Goal: Task Accomplishment & Management: Manage account settings

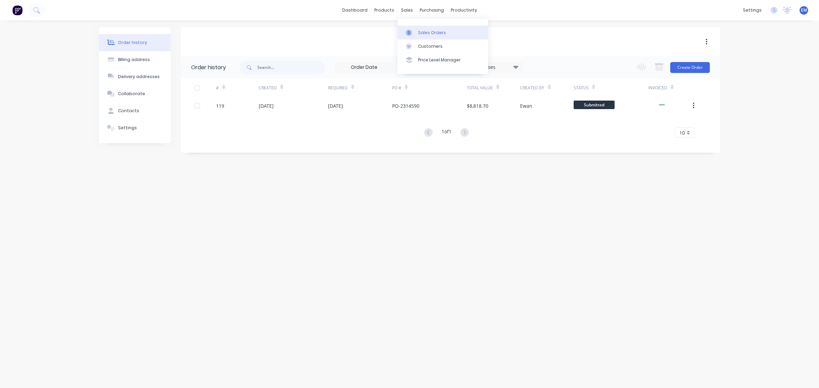
click at [411, 30] on icon at bounding box center [409, 33] width 6 height 6
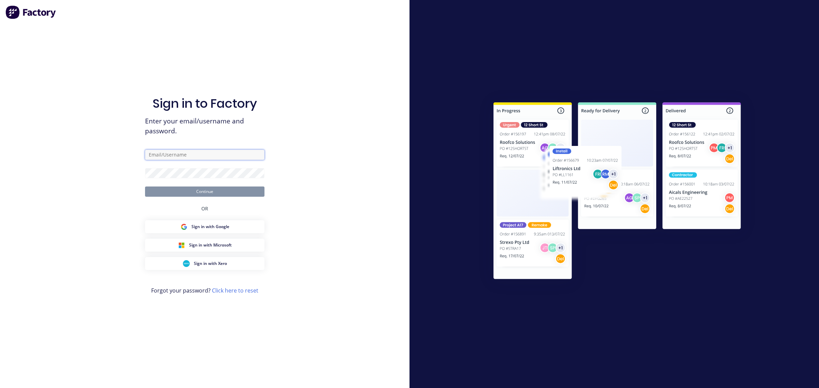
drag, startPoint x: 242, startPoint y: 151, endPoint x: 238, endPoint y: 160, distance: 9.6
click at [242, 151] on input "text" at bounding box center [204, 155] width 119 height 10
type input "[PERSON_NAME]"
click at [211, 193] on button "Continue" at bounding box center [204, 192] width 119 height 10
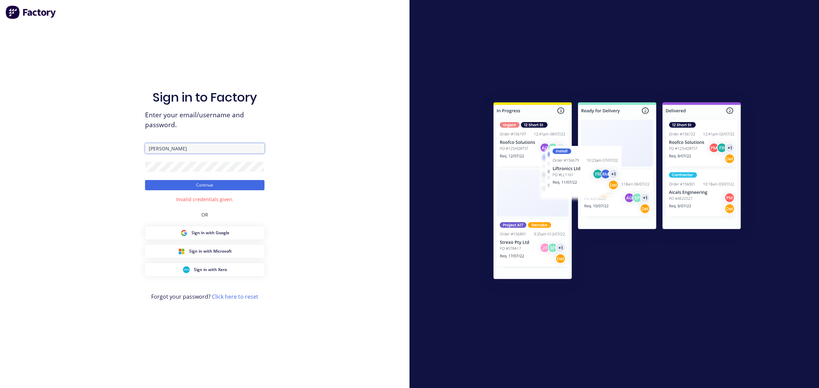
click at [203, 144] on input "[PERSON_NAME]" at bounding box center [204, 148] width 119 height 10
drag, startPoint x: 188, startPoint y: 146, endPoint x: 101, endPoint y: 145, distance: 87.3
click at [101, 145] on div "Sign in to Factory Enter your email/username and password. [PERSON_NAME] Contin…" at bounding box center [204, 194] width 409 height 388
click at [159, 148] on input "text" at bounding box center [204, 148] width 119 height 10
click at [248, 91] on h1 "Sign in to Factory" at bounding box center [204, 97] width 104 height 15
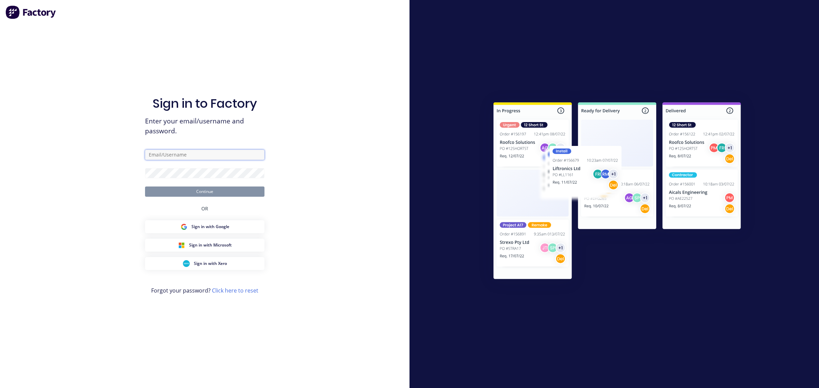
click at [172, 152] on input "text" at bounding box center [204, 155] width 119 height 10
type input "ewan.mcphail@ecocanopy.com.au"
click at [218, 193] on button "Continue" at bounding box center [204, 192] width 119 height 10
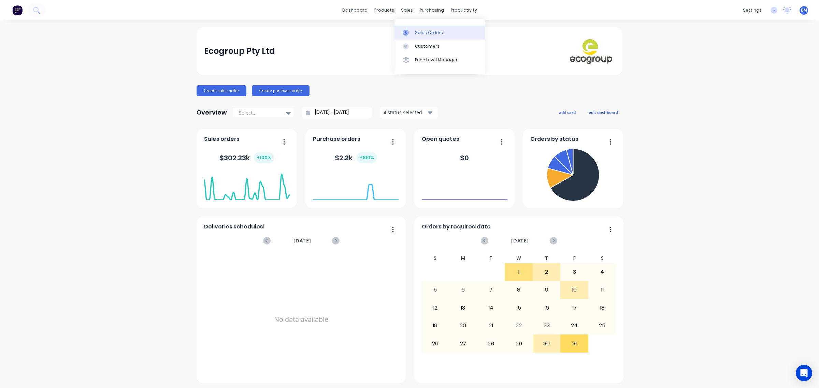
click at [408, 30] on icon at bounding box center [405, 33] width 6 height 6
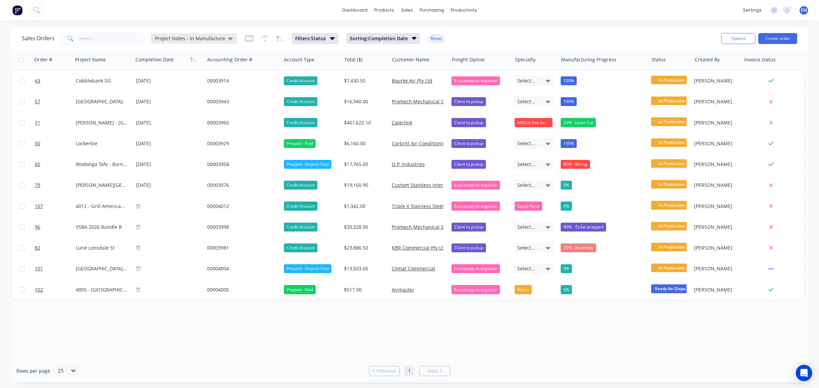
click at [205, 36] on span "Project Notes - In Manufacture" at bounding box center [190, 38] width 70 height 7
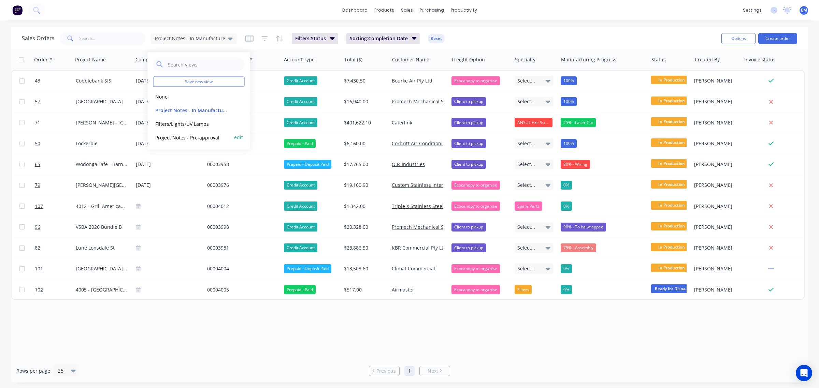
click at [206, 134] on button "Project Notes - Pre-approval" at bounding box center [192, 137] width 78 height 8
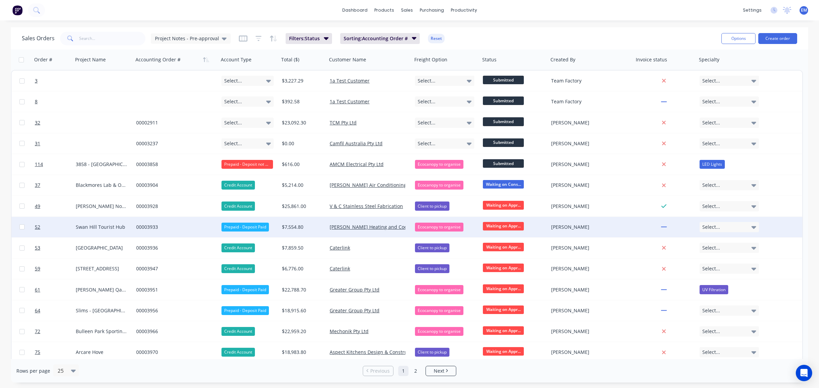
click at [149, 227] on div "00003933" at bounding box center [174, 227] width 76 height 7
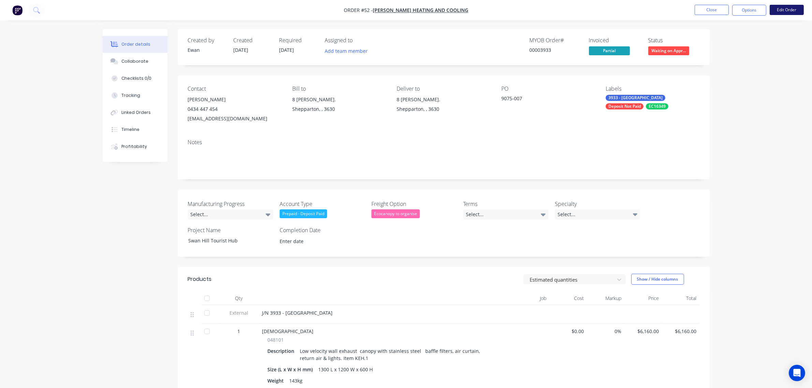
click at [781, 9] on button "Edit Order" at bounding box center [787, 10] width 34 height 10
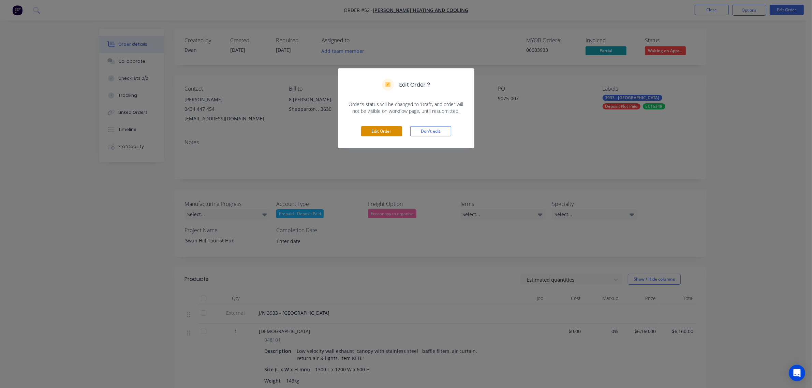
click at [379, 131] on button "Edit Order" at bounding box center [381, 131] width 41 height 10
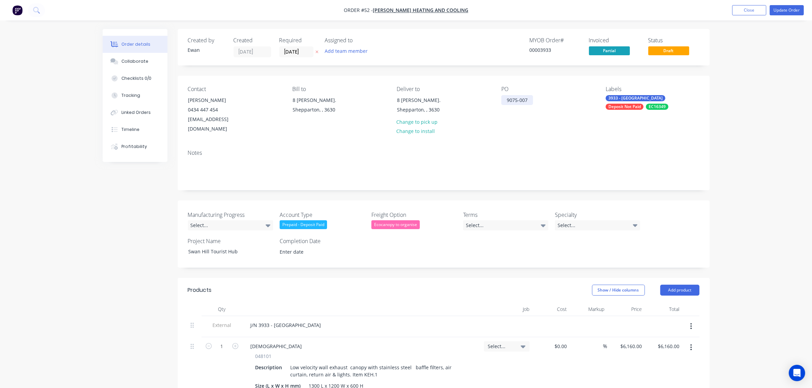
click at [524, 99] on div "9075-007" at bounding box center [517, 100] width 32 height 10
click at [553, 107] on div "PO 9573-002" at bounding box center [547, 110] width 93 height 48
click at [537, 124] on div "PO 9075-007" at bounding box center [547, 110] width 93 height 48
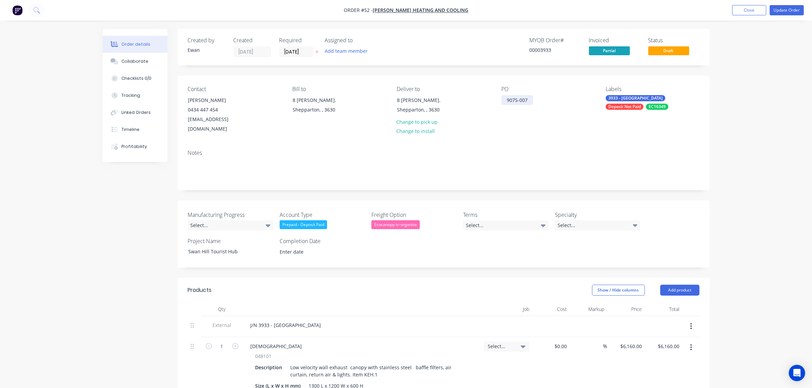
click at [529, 101] on div "9075-007" at bounding box center [517, 100] width 32 height 10
click at [569, 113] on div "PO 9075-007 9573-002" at bounding box center [547, 110] width 93 height 48
click at [578, 125] on div "PO 9075-007 9573-002" at bounding box center [547, 110] width 93 height 48
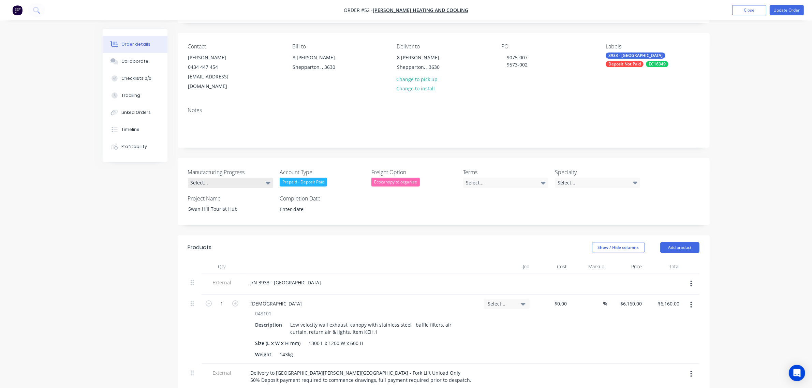
click at [261, 178] on div "Select..." at bounding box center [230, 183] width 85 height 10
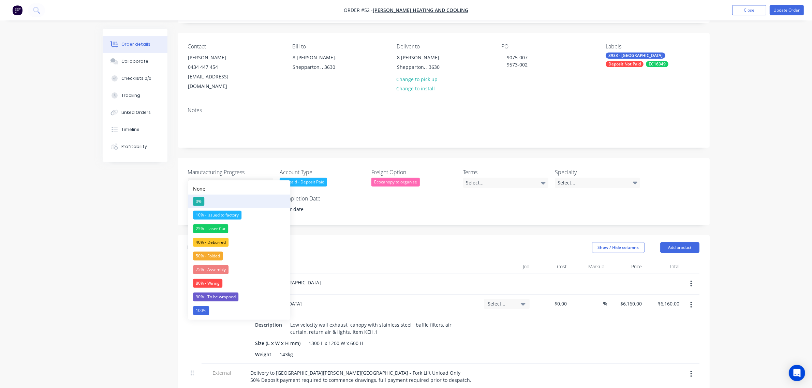
click at [210, 201] on button "0%" at bounding box center [239, 202] width 102 height 14
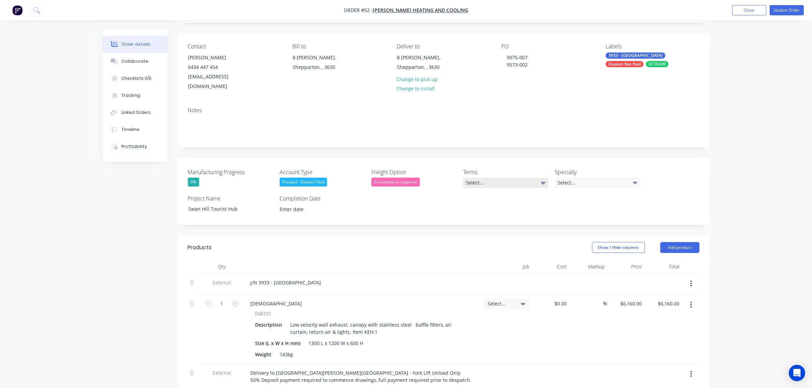
click at [485, 178] on div "Select..." at bounding box center [505, 183] width 85 height 10
click at [489, 200] on div "Prepaid - 50% Deposit payment required to commence drawings, full payment requi…" at bounding box center [505, 201] width 72 height 9
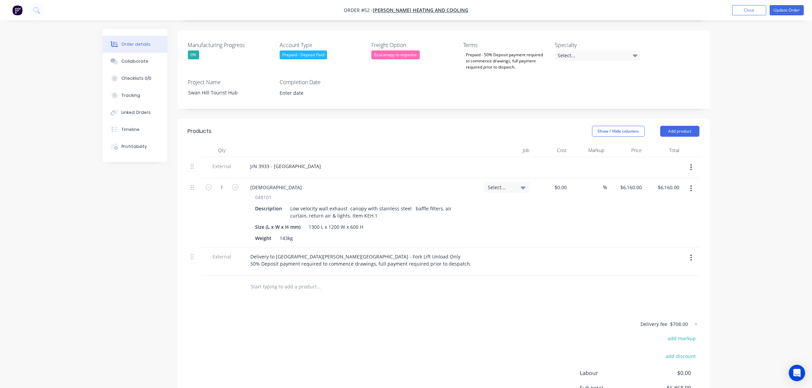
scroll to position [171, 0]
drag, startPoint x: 313, startPoint y: 217, endPoint x: 341, endPoint y: 215, distance: 28.0
click at [313, 221] on div "1300 L x 1200 W x 600 H" at bounding box center [336, 226] width 60 height 10
click at [283, 233] on div "143kg" at bounding box center [286, 238] width 19 height 10
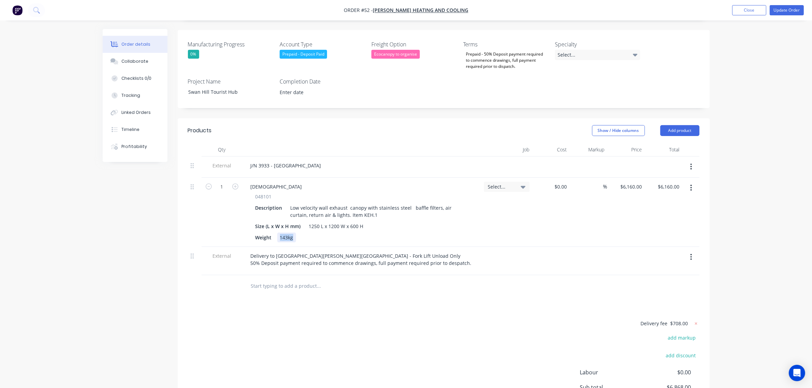
click at [285, 233] on div "143kg" at bounding box center [286, 238] width 19 height 10
click at [287, 233] on div "143kg" at bounding box center [286, 238] width 19 height 10
click at [728, 210] on div "Order details Collaborate Checklists 0/0 Tracking Linked Orders Timeline Profit…" at bounding box center [406, 148] width 812 height 638
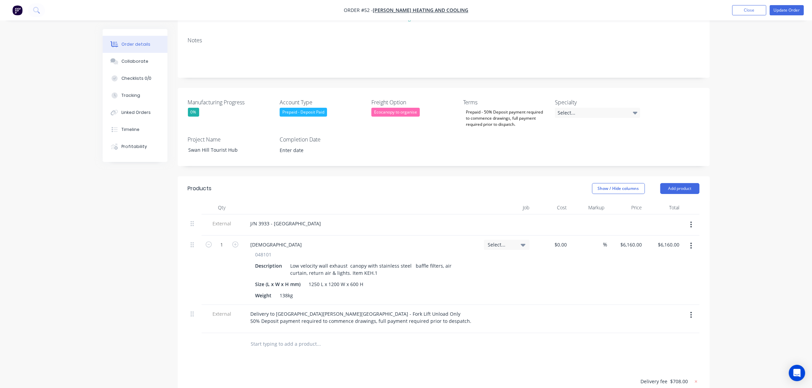
scroll to position [128, 0]
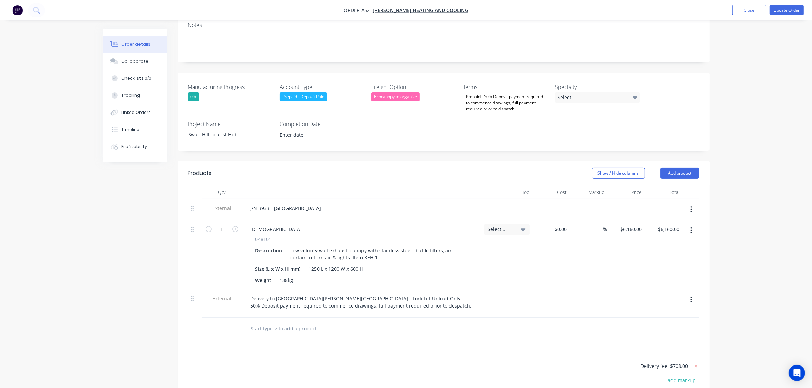
click at [309, 322] on input "text" at bounding box center [319, 329] width 136 height 14
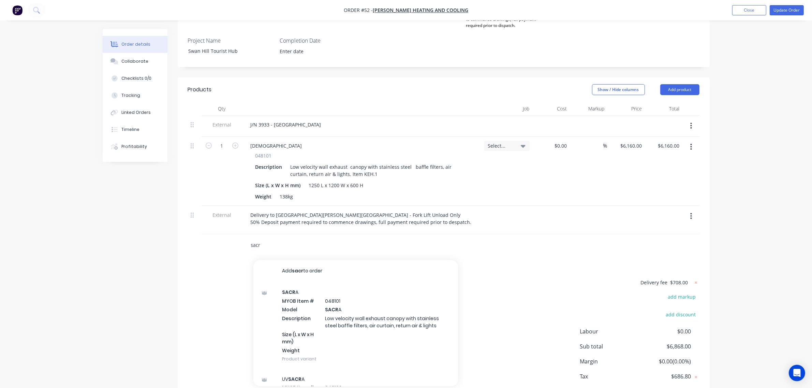
scroll to position [213, 0]
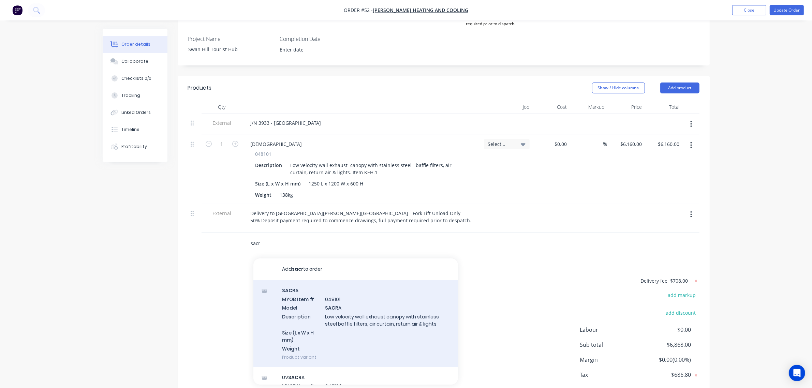
type input "sacr"
click at [331, 303] on div "SACR A MYOB Item # 048101 Model SACR A Description Low velocity wall exhaust ca…" at bounding box center [355, 323] width 205 height 87
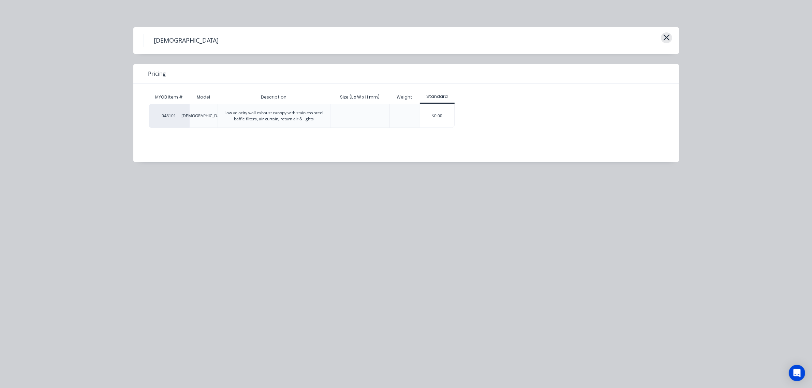
click at [667, 36] on icon "button" at bounding box center [666, 38] width 7 height 10
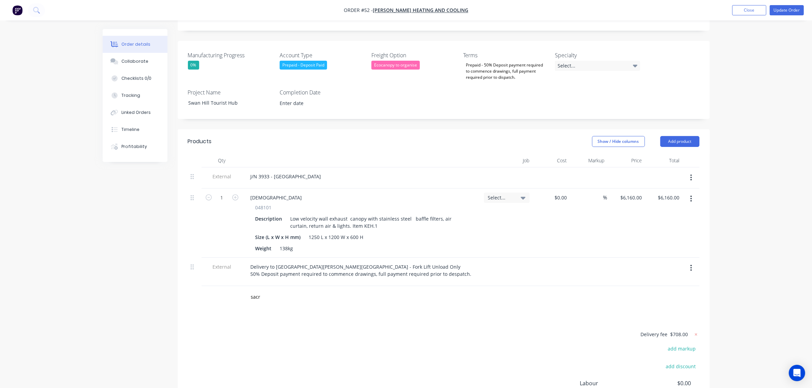
scroll to position [171, 0]
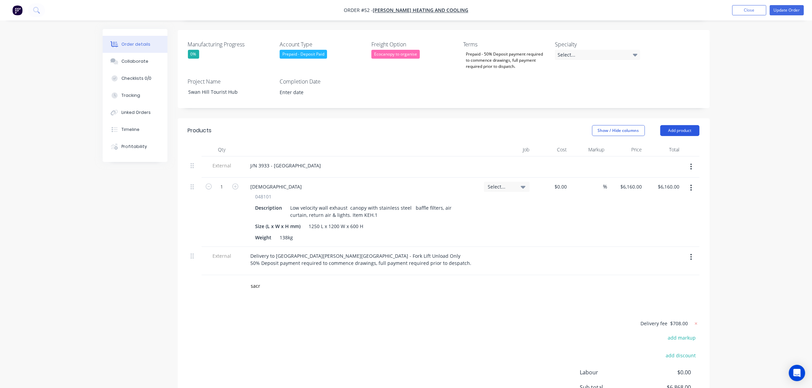
click at [677, 125] on button "Add product" at bounding box center [679, 130] width 39 height 11
click at [677, 252] on div "Import products" at bounding box center [667, 257] width 53 height 10
click at [673, 157] on div "Product catalogue" at bounding box center [667, 162] width 53 height 10
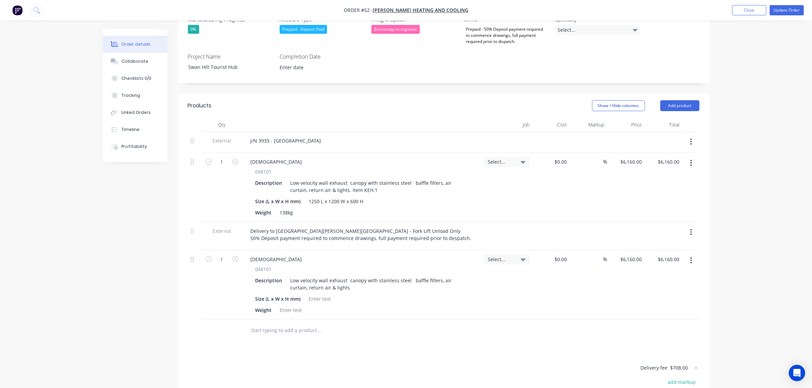
scroll to position [213, 0]
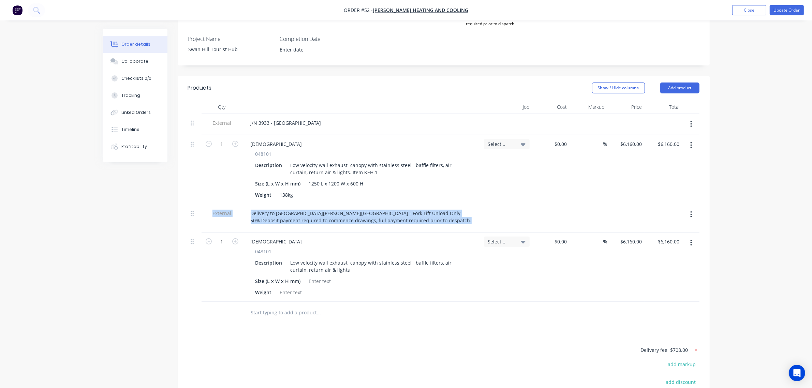
drag, startPoint x: 189, startPoint y: 234, endPoint x: 190, endPoint y: 220, distance: 13.7
click at [190, 220] on div "External J/N 3933 - Swan Hill Tourist Hub 1 SACRA 048101 Description Low veloci…" at bounding box center [444, 208] width 512 height 188
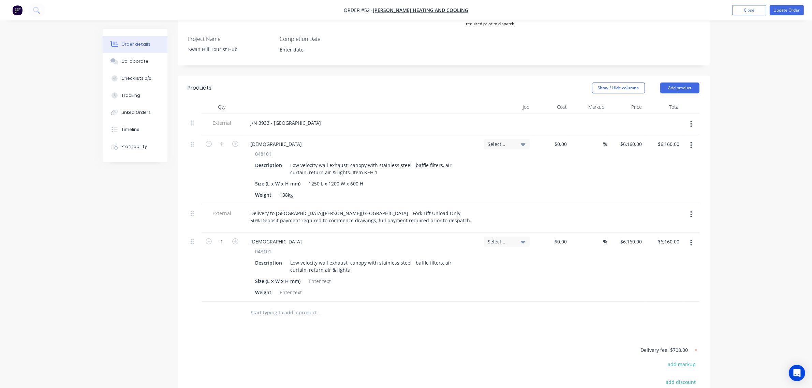
click at [190, 220] on div at bounding box center [195, 218] width 14 height 28
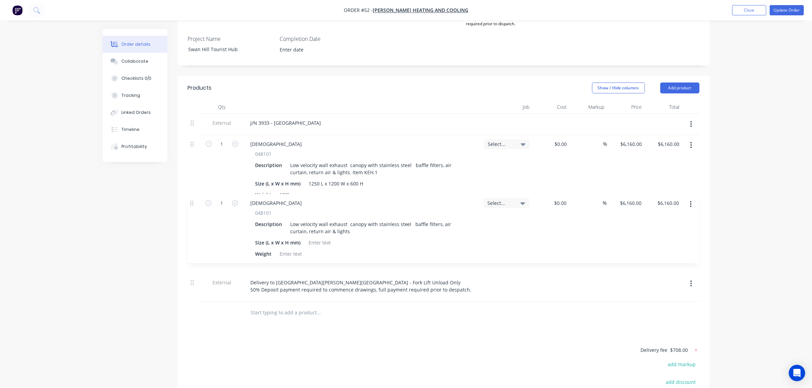
drag, startPoint x: 192, startPoint y: 232, endPoint x: 191, endPoint y: 199, distance: 33.1
click at [191, 199] on div "External J/N 3933 - Swan Hill Tourist Hub 1 SACRA 048101 Description Low veloci…" at bounding box center [444, 208] width 512 height 188
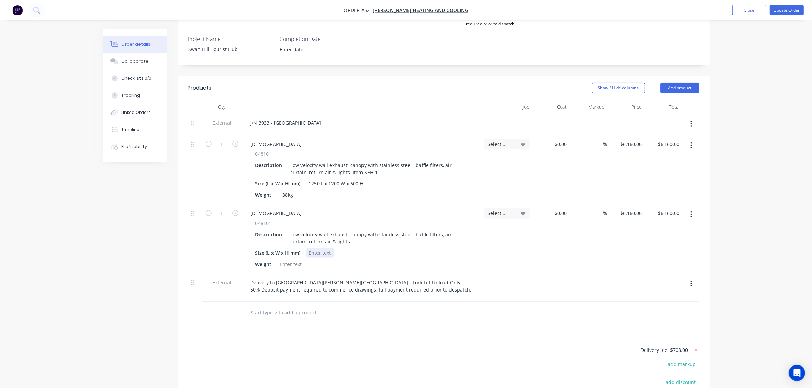
click at [321, 248] on div at bounding box center [320, 253] width 28 height 10
paste div
click at [294, 259] on div at bounding box center [291, 264] width 28 height 10
paste div
click at [343, 329] on div "Products Show / Hide columns Add product Qty Job Cost Markup Price Total Extern…" at bounding box center [444, 280] width 532 height 409
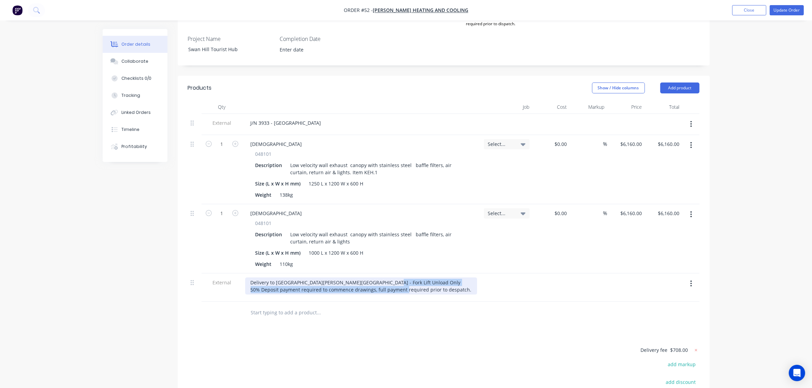
drag, startPoint x: 466, startPoint y: 281, endPoint x: 242, endPoint y: 283, distance: 223.7
click at [242, 283] on div "Delivery to Metro Swan Hill, VIC - Fork Lift Unload Only 50% Deposit payment re…" at bounding box center [361, 288] width 239 height 28
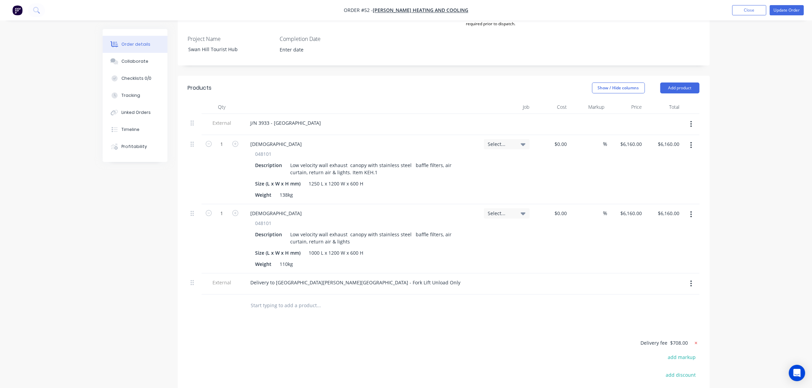
click at [696, 340] on icon at bounding box center [696, 343] width 7 height 7
click at [686, 339] on button "add delivery fee" at bounding box center [677, 343] width 44 height 9
type input "985"
click at [741, 297] on div "Order details Collaborate Checklists 0/0 Tracking Linked Orders Timeline Profit…" at bounding box center [406, 137] width 812 height 701
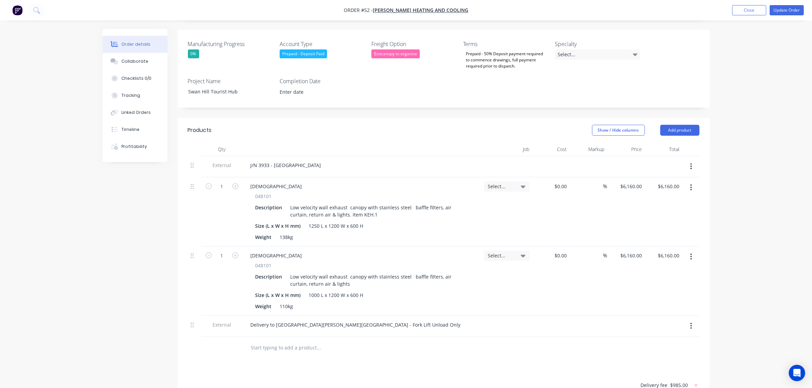
scroll to position [171, 0]
click at [365, 273] on div "Low velocity wall exhaust canopy with stainless steel baffle filters, air curta…" at bounding box center [378, 280] width 180 height 17
click at [395, 348] on div at bounding box center [365, 348] width 246 height 22
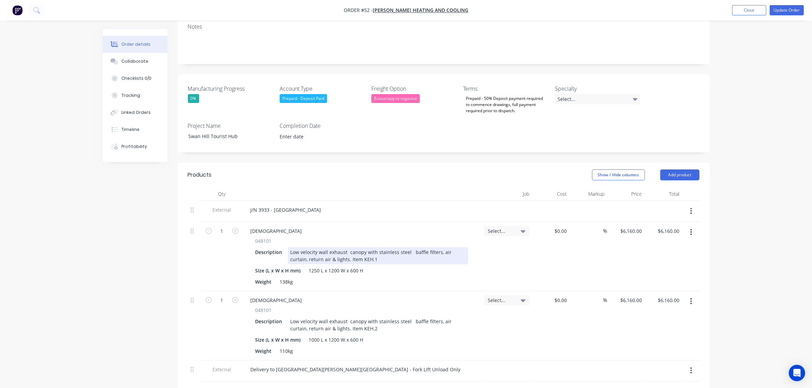
scroll to position [128, 0]
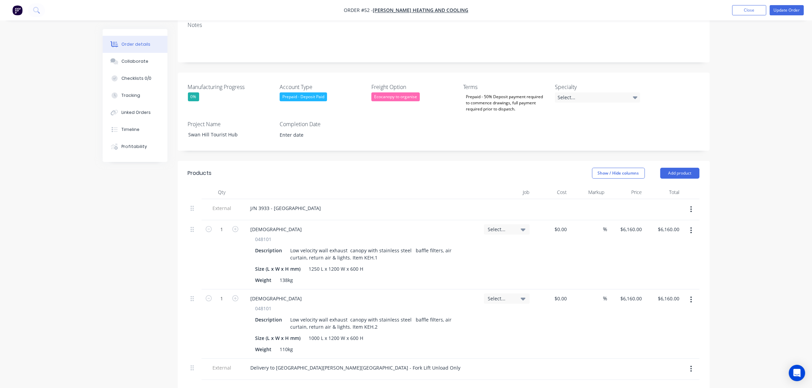
click at [514, 226] on div "Select..." at bounding box center [507, 229] width 38 height 6
click at [499, 243] on input at bounding box center [487, 250] width 70 height 14
type input "3933"
click at [443, 294] on div at bounding box center [441, 301] width 14 height 14
click at [446, 308] on div "3933 / Swan Hill Tourist Hub" at bounding box center [481, 315] width 95 height 14
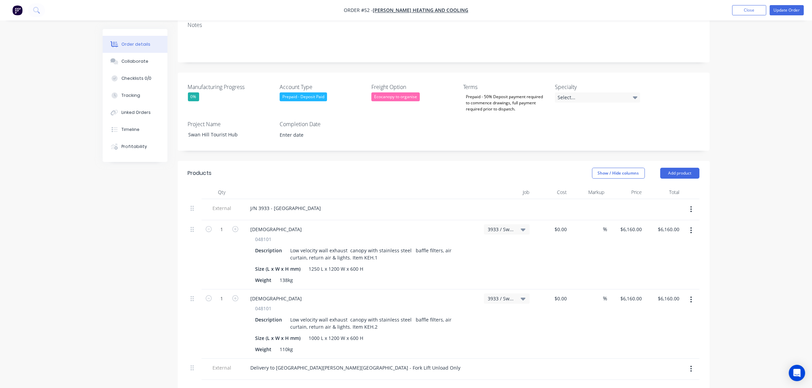
click at [471, 203] on div "J/N 3933 - Swan Hill Tourist Hub" at bounding box center [361, 208] width 233 height 10
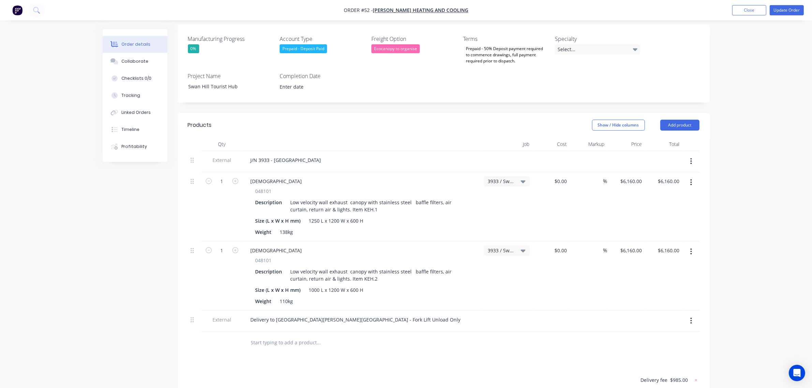
scroll to position [176, 0]
click at [783, 14] on button "Update Order" at bounding box center [787, 10] width 34 height 10
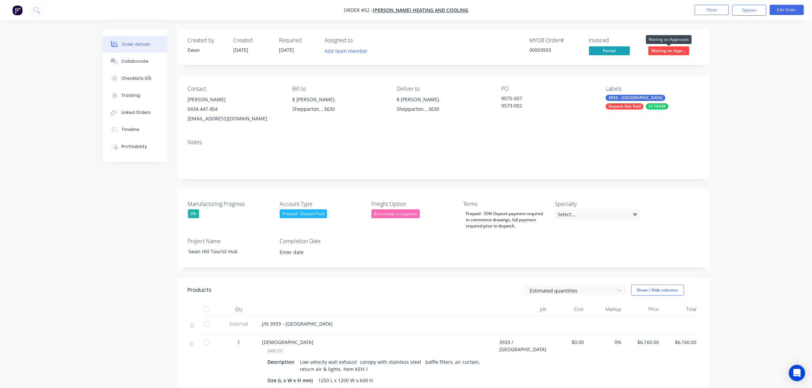
click at [653, 48] on span "Waiting on Appr..." at bounding box center [668, 50] width 41 height 9
click at [742, 101] on div "Order details Collaborate Checklists 0/0 Tracking Linked Orders Timeline Profit…" at bounding box center [406, 311] width 812 height 622
click at [781, 12] on button "Edit Order" at bounding box center [787, 10] width 34 height 10
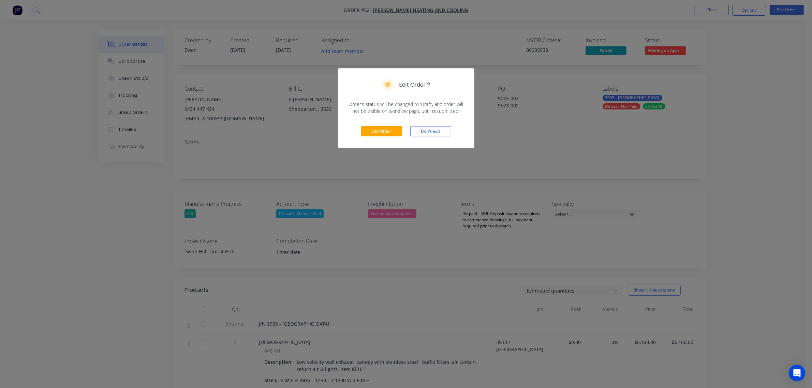
click at [373, 122] on div "Edit Order Don't edit" at bounding box center [406, 131] width 136 height 33
click at [376, 129] on button "Edit Order" at bounding box center [381, 131] width 41 height 10
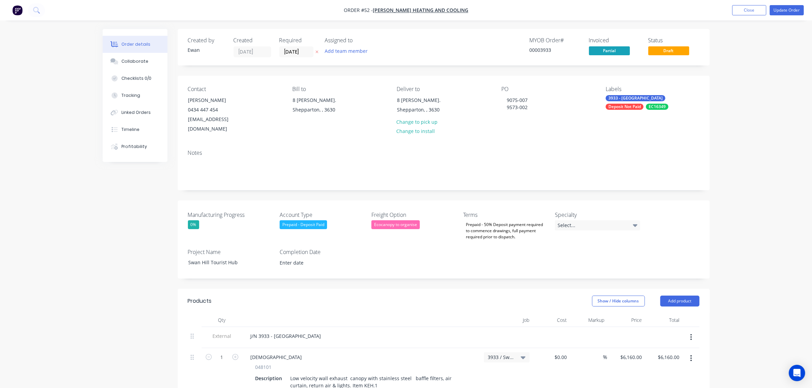
click at [691, 334] on icon "button" at bounding box center [691, 337] width 1 height 6
click at [676, 364] on div "Delete" at bounding box center [667, 369] width 53 height 10
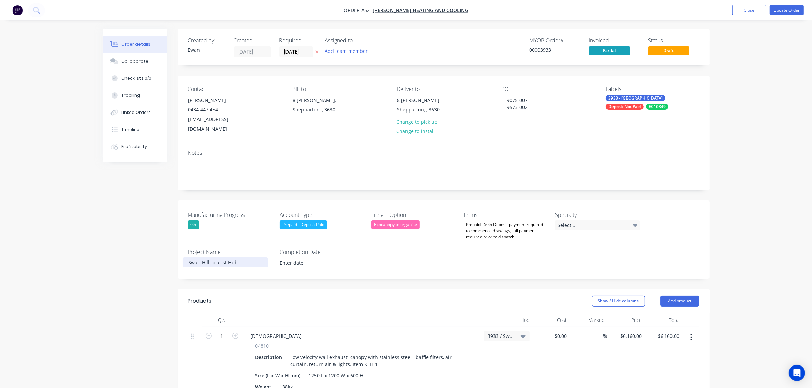
click at [188, 257] on div "Swan Hill Tourist Hub" at bounding box center [225, 262] width 85 height 10
click at [295, 272] on div "Created by Ewan Created 23/06/25 Required 23/06/25 Assigned to Add team member …" at bounding box center [444, 349] width 532 height 640
click at [787, 8] on button "Update Order" at bounding box center [787, 10] width 34 height 10
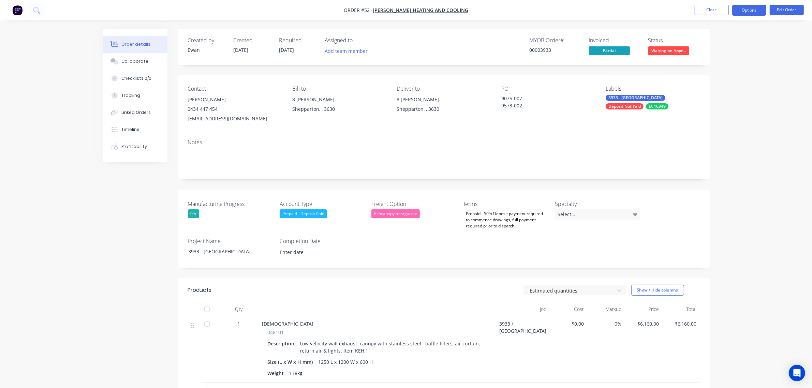
click at [746, 10] on button "Options" at bounding box center [749, 10] width 34 height 11
click at [730, 53] on div "Partial Invoice" at bounding box center [728, 55] width 63 height 10
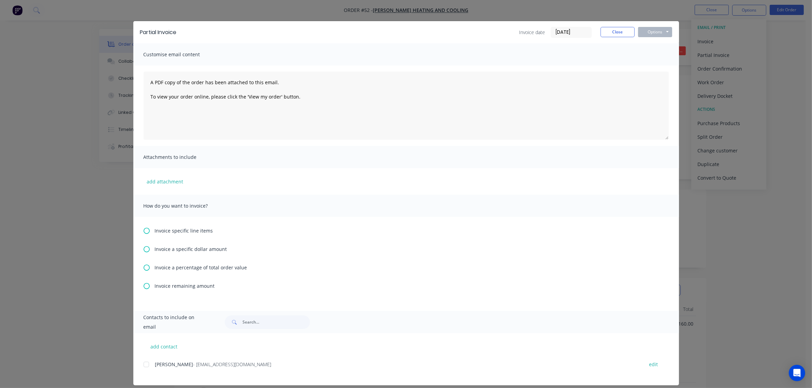
scroll to position [13, 0]
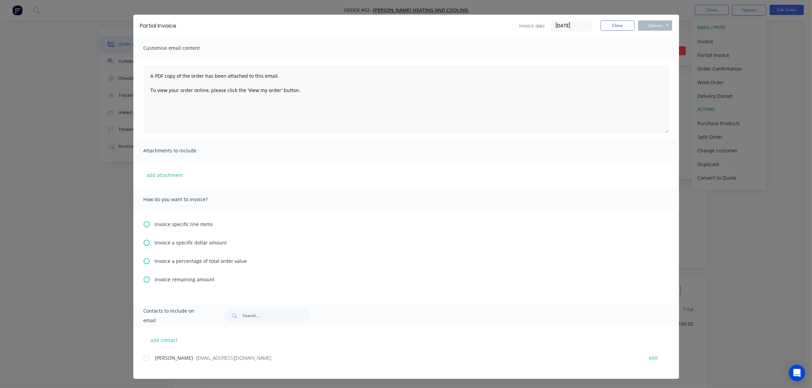
click at [186, 258] on span "Invoice a percentage of total order value" at bounding box center [201, 260] width 92 height 7
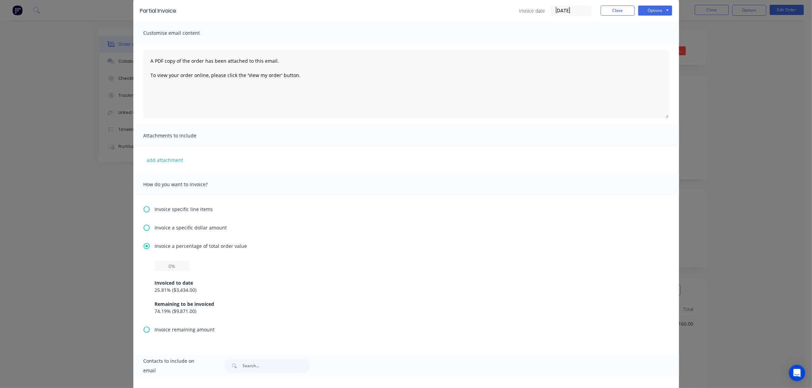
scroll to position [43, 0]
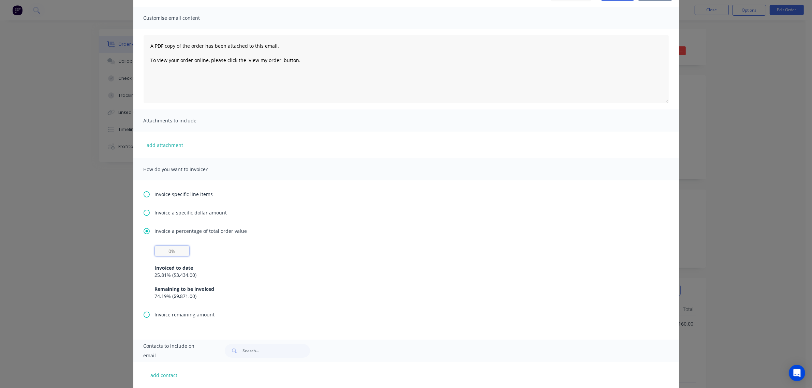
click at [176, 251] on input "text" at bounding box center [172, 251] width 34 height 10
type input "24.19%"
click at [255, 262] on div "Invoiced to date 25.81 % ( $3,434.00 ) Remaining to be invoiced 74.19 % ( $9,87…" at bounding box center [406, 278] width 503 height 44
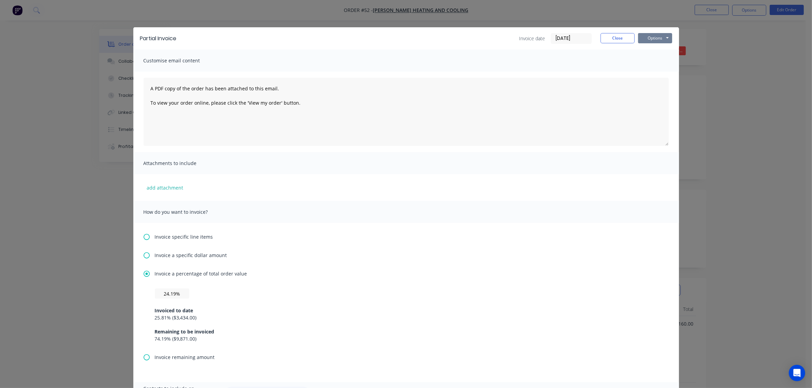
click at [659, 36] on button "Options" at bounding box center [655, 38] width 34 height 10
click at [659, 60] on button "Print" at bounding box center [660, 61] width 44 height 11
click at [607, 40] on button "Close" at bounding box center [618, 38] width 34 height 10
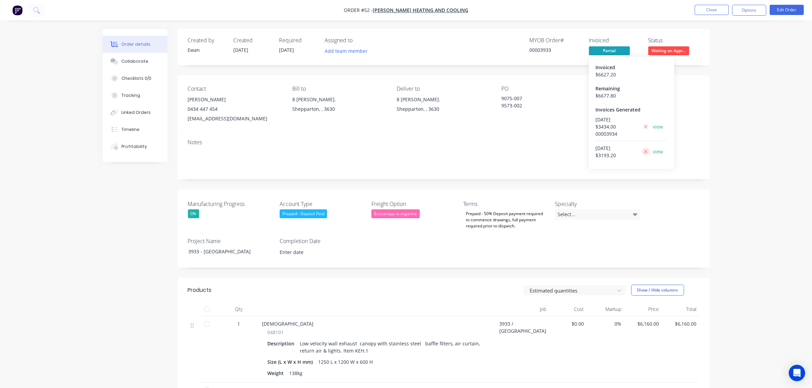
click at [645, 152] on icon at bounding box center [646, 152] width 4 height 4
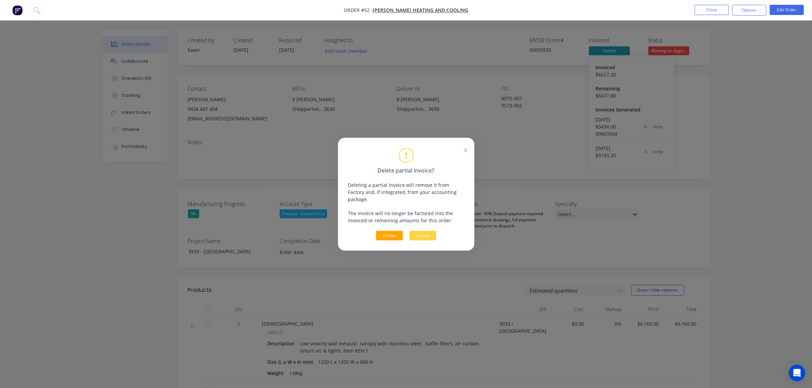
click at [395, 232] on button "Delete" at bounding box center [389, 236] width 27 height 10
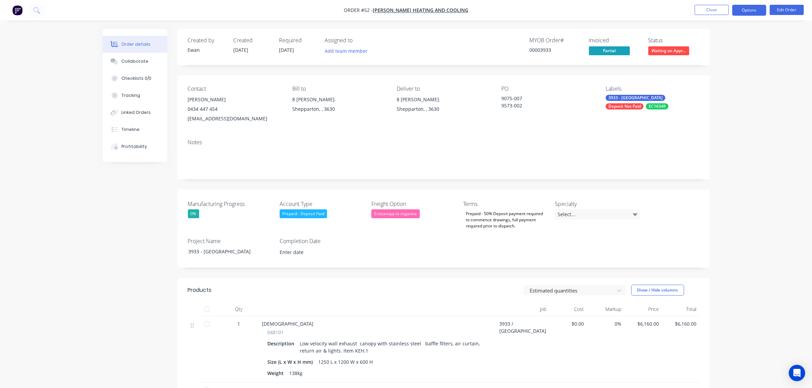
click at [750, 10] on button "Options" at bounding box center [749, 10] width 34 height 11
click at [720, 52] on div "Partial Invoice" at bounding box center [728, 55] width 63 height 10
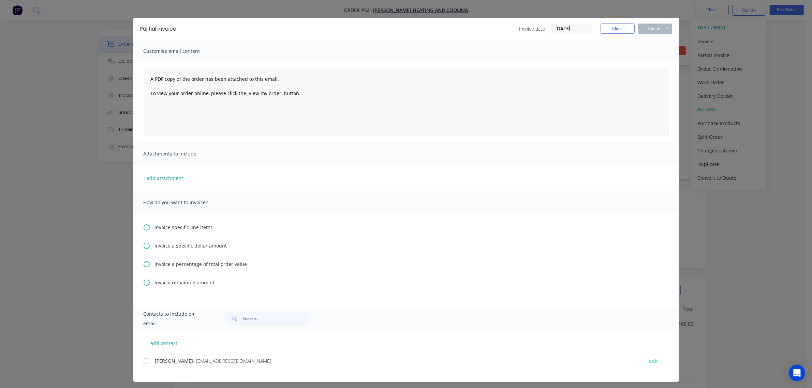
scroll to position [13, 0]
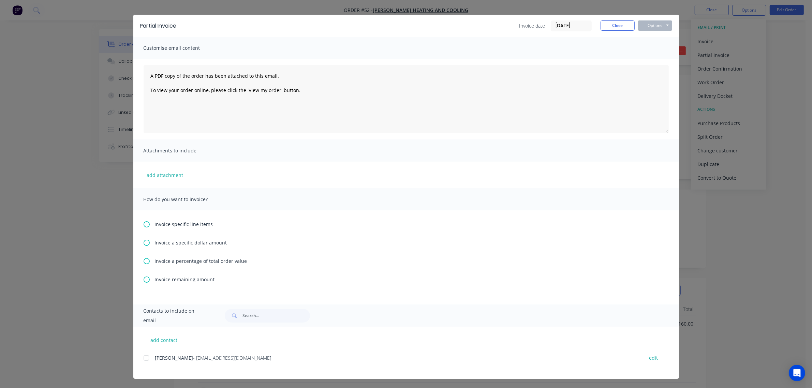
click at [173, 259] on span "Invoice a percentage of total order value" at bounding box center [201, 260] width 92 height 7
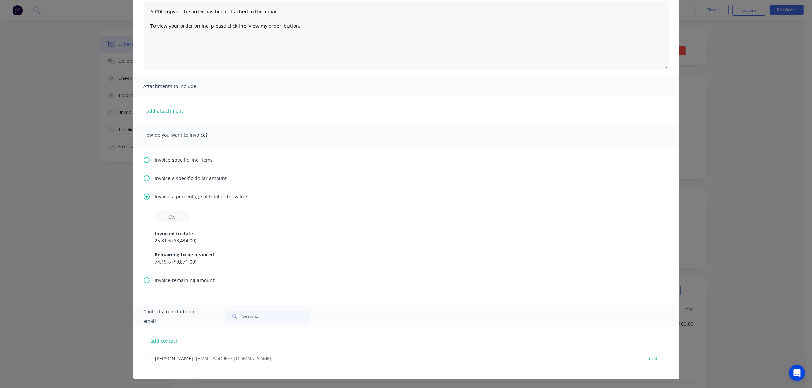
scroll to position [77, 0]
click at [175, 216] on input "text" at bounding box center [172, 216] width 34 height 10
type input "24.19%"
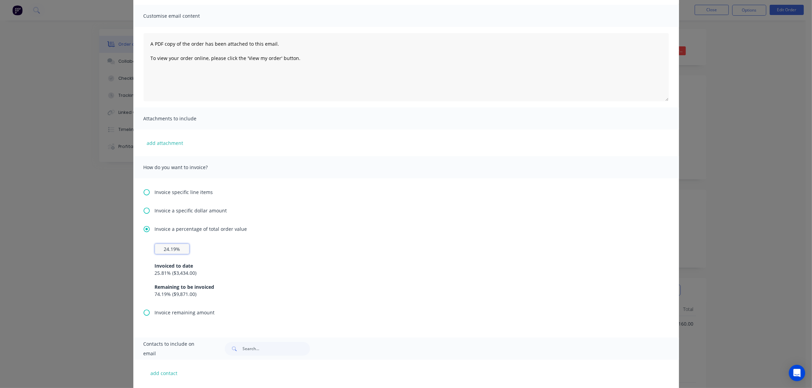
scroll to position [0, 0]
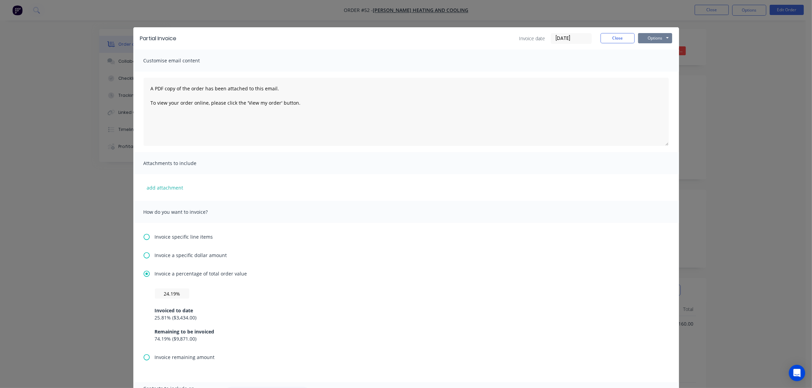
click at [650, 38] on button "Options" at bounding box center [655, 38] width 34 height 10
click at [653, 52] on button "Preview" at bounding box center [660, 50] width 44 height 11
click at [654, 39] on button "Options" at bounding box center [655, 38] width 34 height 10
click at [170, 292] on input "text" at bounding box center [172, 294] width 34 height 10
type input "24.19%"
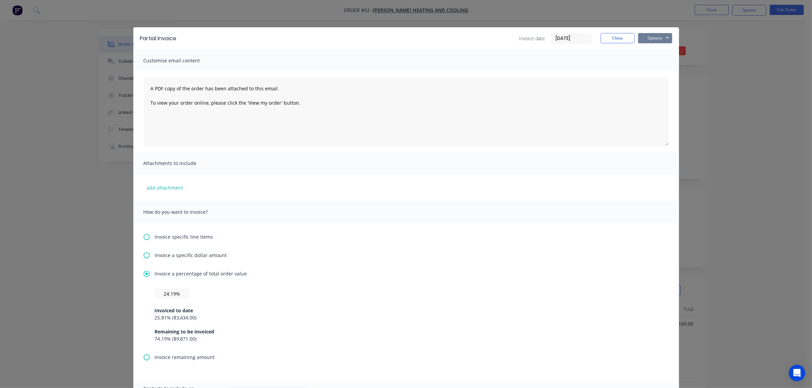
click at [643, 38] on button "Options" at bounding box center [655, 38] width 34 height 10
click at [654, 64] on button "Print" at bounding box center [660, 61] width 44 height 11
click at [613, 36] on button "Close" at bounding box center [618, 38] width 34 height 10
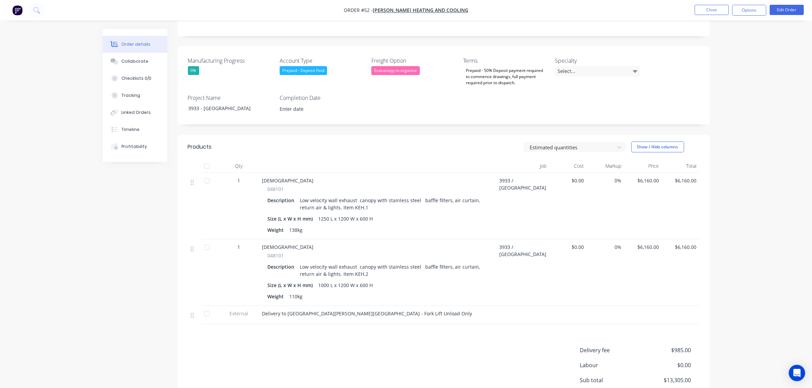
scroll to position [3, 0]
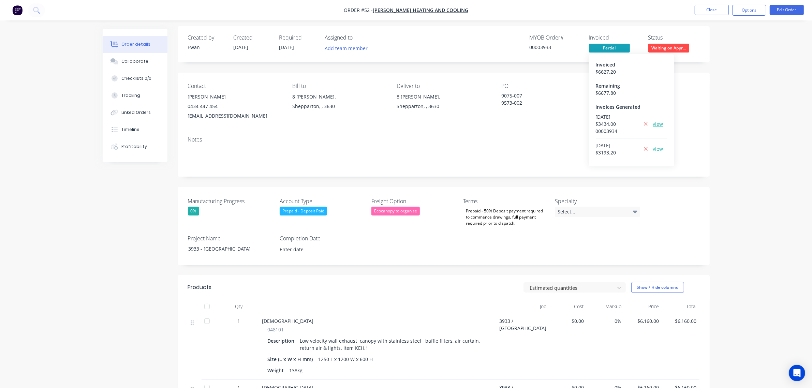
click at [659, 124] on link "view" at bounding box center [658, 123] width 10 height 7
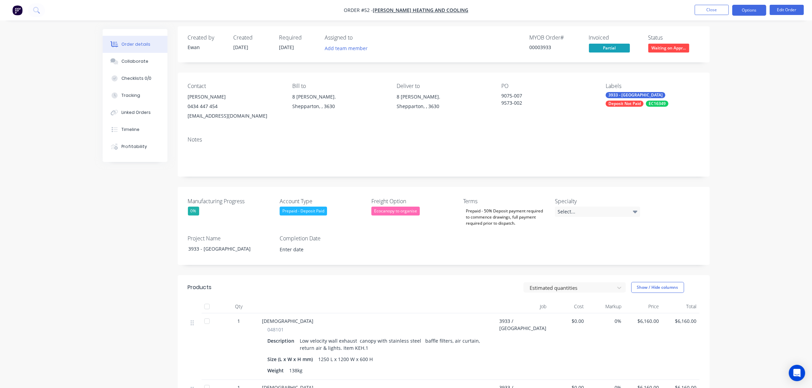
click at [757, 7] on button "Options" at bounding box center [749, 10] width 34 height 11
click at [723, 51] on div "Partial Invoice" at bounding box center [728, 55] width 63 height 10
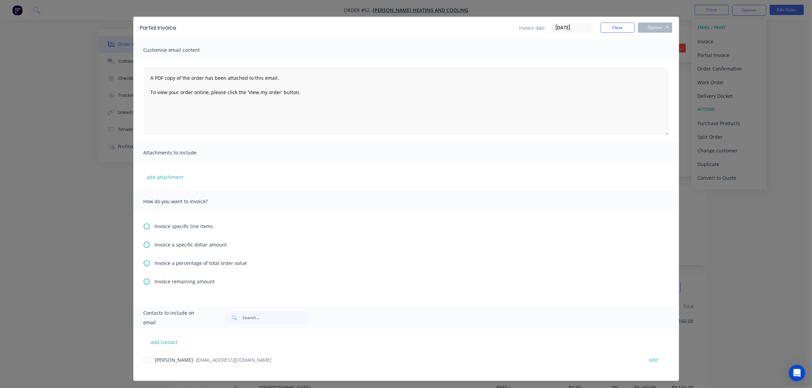
scroll to position [13, 0]
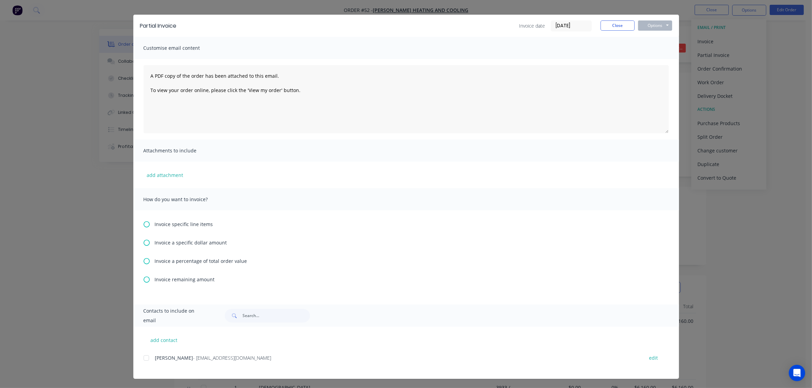
click at [164, 278] on span "Invoice remaining amount" at bounding box center [185, 279] width 60 height 7
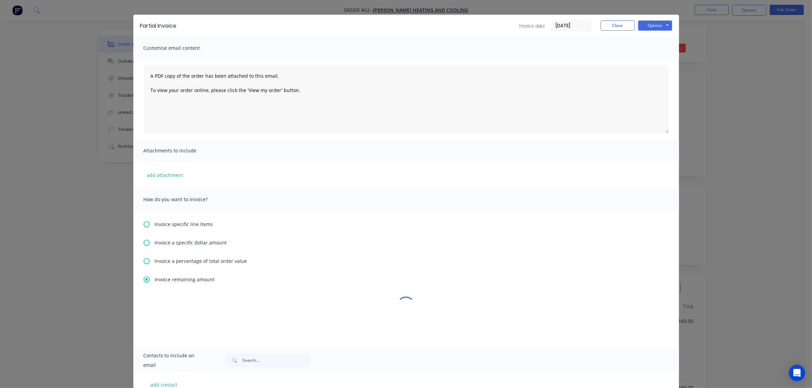
scroll to position [0, 0]
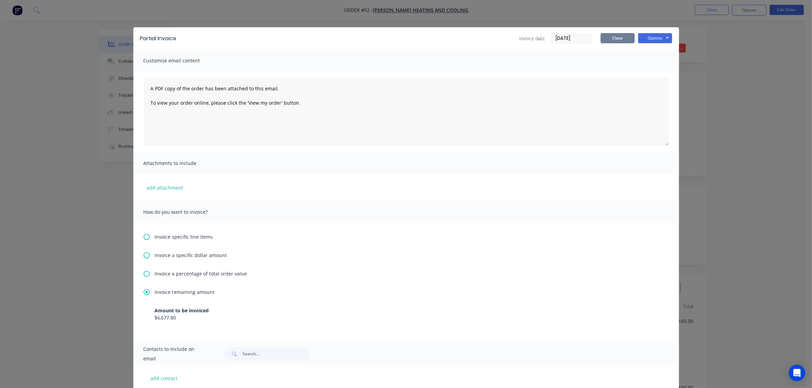
click at [610, 38] on button "Close" at bounding box center [618, 38] width 34 height 10
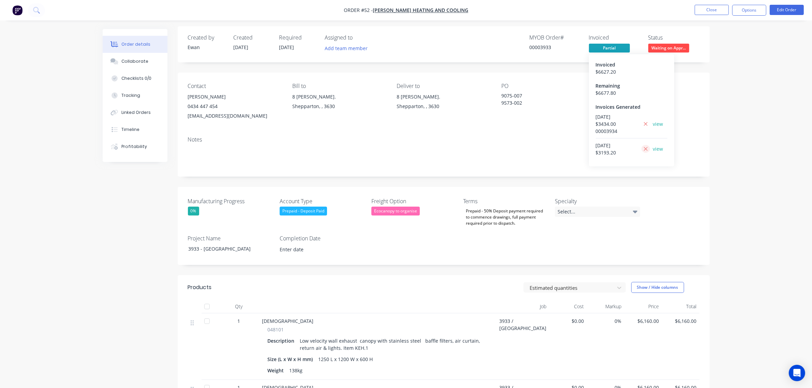
click at [645, 149] on icon at bounding box center [646, 149] width 4 height 6
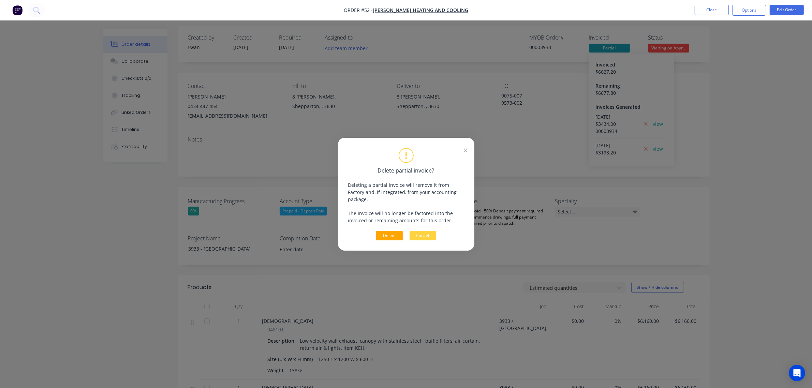
click at [391, 231] on button "Delete" at bounding box center [389, 236] width 27 height 10
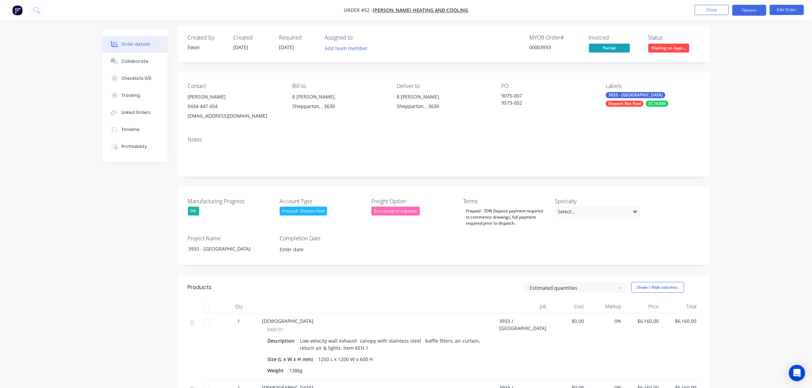
click at [747, 10] on button "Options" at bounding box center [749, 10] width 34 height 11
click at [726, 52] on div "Partial Invoice" at bounding box center [728, 55] width 63 height 10
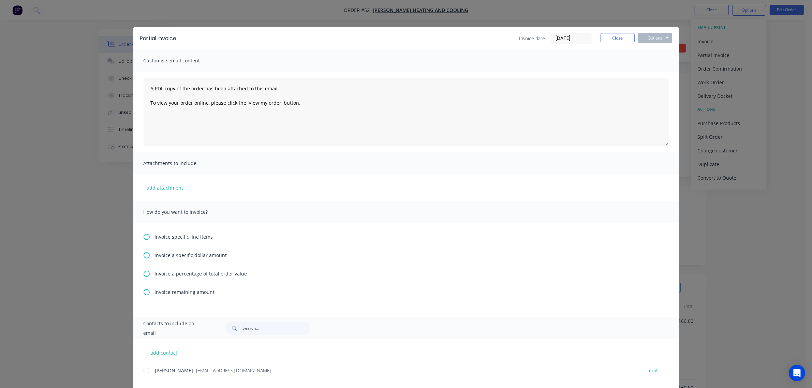
click at [195, 256] on span "Invoice a specific dollar amount" at bounding box center [191, 255] width 72 height 7
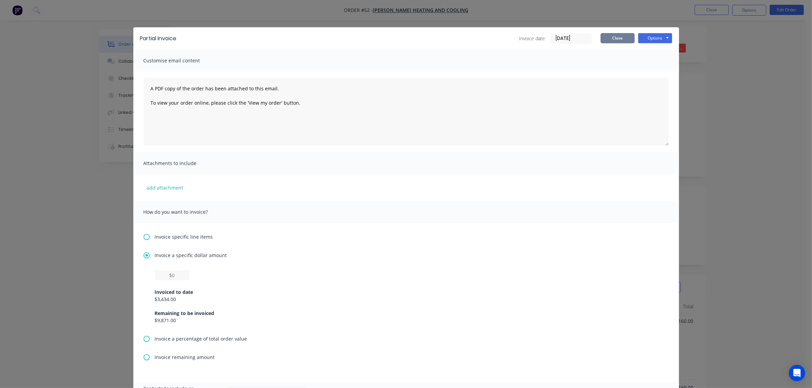
click at [617, 38] on button "Close" at bounding box center [618, 38] width 34 height 10
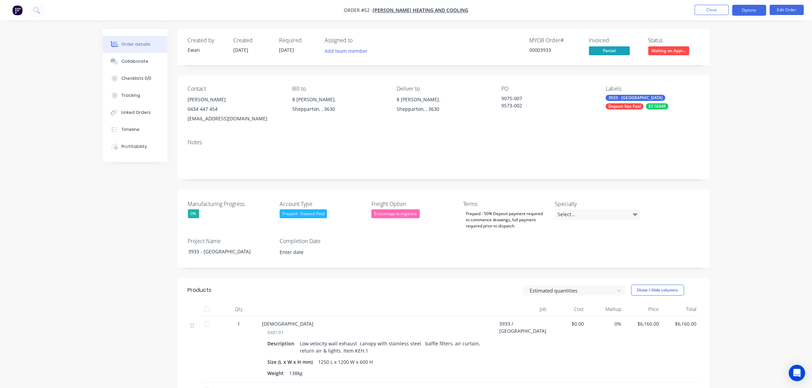
click at [746, 8] on button "Options" at bounding box center [749, 10] width 34 height 11
click at [720, 56] on div "Partial Invoice" at bounding box center [728, 55] width 63 height 10
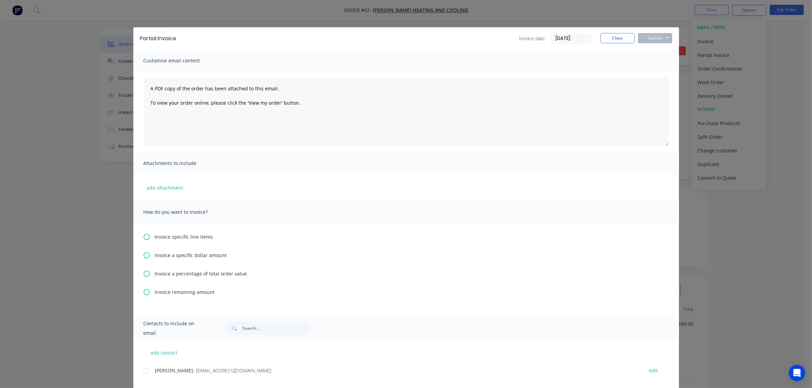
click at [195, 294] on span "Invoice remaining amount" at bounding box center [185, 292] width 60 height 7
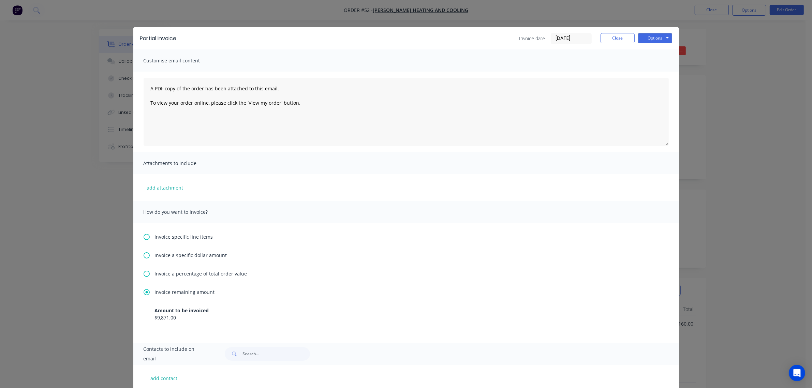
click at [191, 255] on span "Invoice a specific dollar amount" at bounding box center [191, 255] width 72 height 7
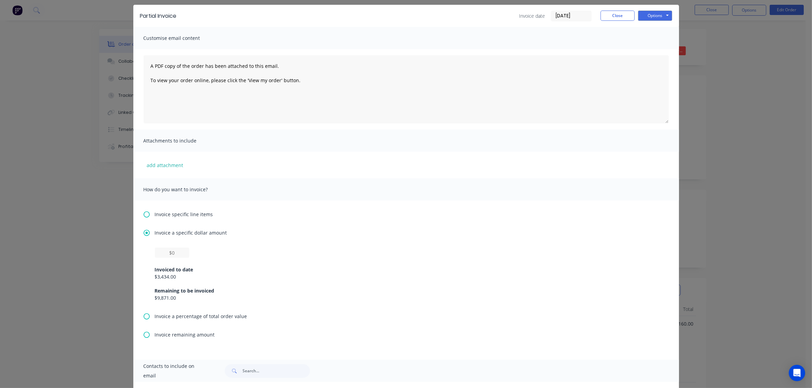
scroll to position [43, 0]
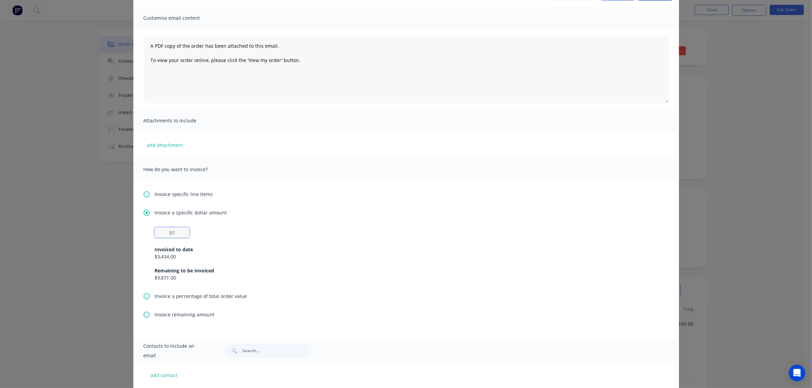
click at [173, 234] on input "text" at bounding box center [172, 232] width 34 height 10
type input "$3,218.5"
click at [254, 227] on div "$3,218.5 Invoiced to date $3,434.00 Remaining to be invoiced $9,871.00" at bounding box center [406, 254] width 503 height 54
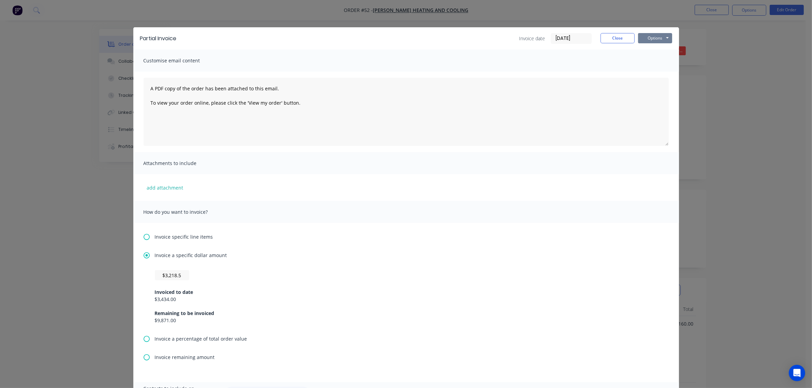
click at [660, 38] on button "Options" at bounding box center [655, 38] width 34 height 10
click at [651, 54] on button "Preview" at bounding box center [660, 50] width 44 height 11
click at [614, 39] on button "Close" at bounding box center [618, 38] width 34 height 10
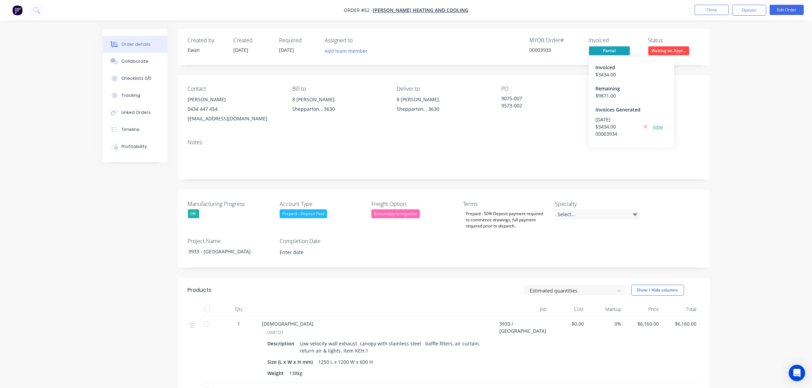
click at [655, 126] on link "view" at bounding box center [658, 126] width 10 height 7
click at [744, 11] on button "Options" at bounding box center [749, 10] width 34 height 11
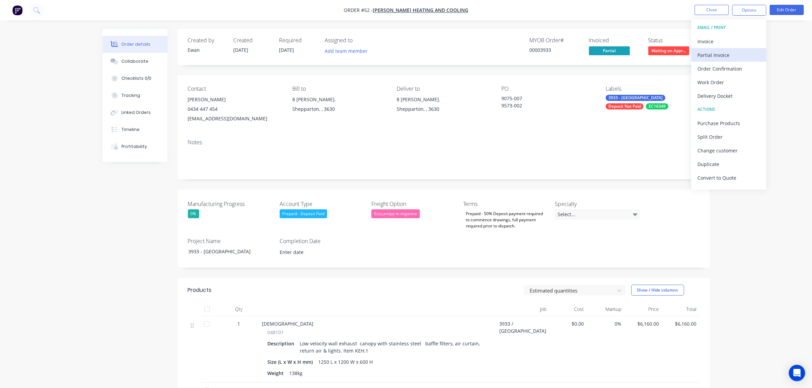
click at [729, 55] on div "Partial Invoice" at bounding box center [728, 55] width 63 height 10
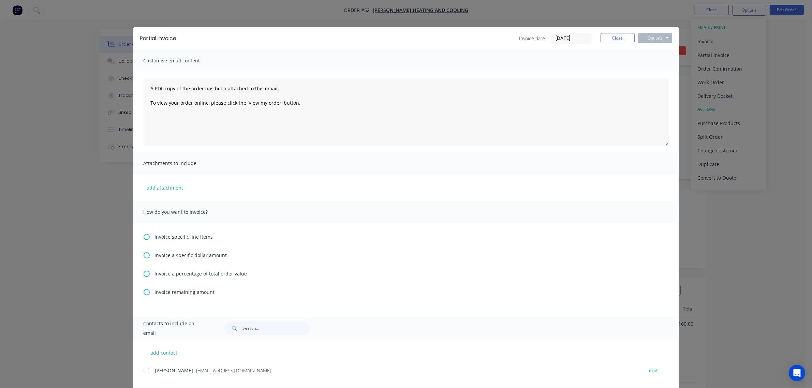
click at [193, 255] on span "Invoice a specific dollar amount" at bounding box center [191, 255] width 72 height 7
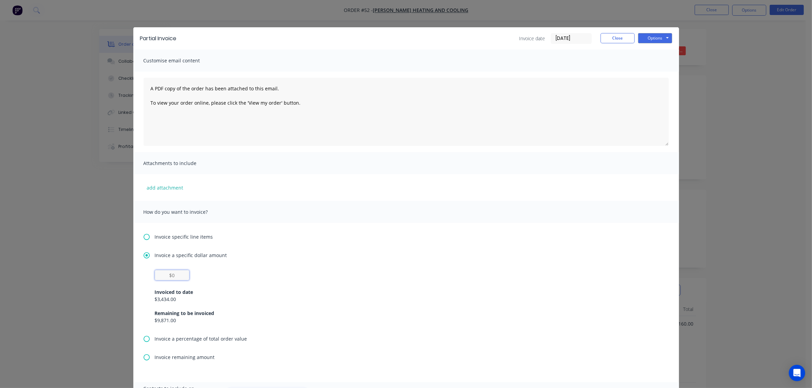
click at [178, 277] on input "text" at bounding box center [172, 275] width 34 height 10
type input "$3,218.5"
click at [641, 37] on button "Options" at bounding box center [655, 38] width 34 height 10
click at [650, 60] on button "Print" at bounding box center [660, 61] width 44 height 11
click at [611, 36] on button "Close" at bounding box center [618, 38] width 34 height 10
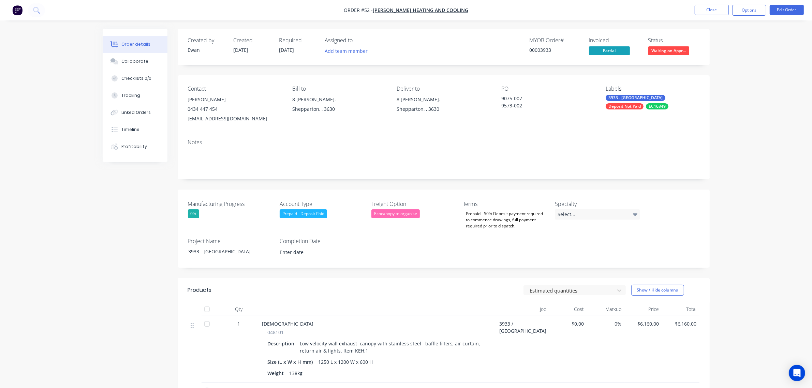
click at [296, 216] on div "Prepaid - Deposit Paid" at bounding box center [303, 213] width 47 height 9
click at [318, 283] on div "Prepaid - Deposit not Paid" at bounding box center [312, 282] width 55 height 9
click at [348, 278] on div "Created by Ewan Created 23/06/25 Required 23/06/25 Assigned to Add team member …" at bounding box center [444, 311] width 532 height 565
click at [720, 11] on button "Close" at bounding box center [712, 10] width 34 height 10
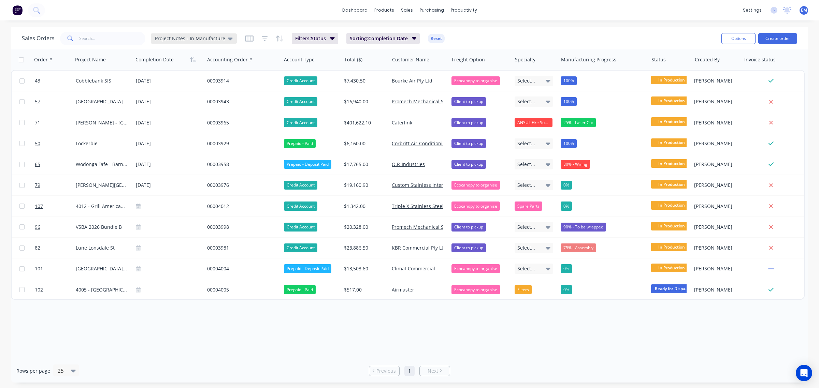
click at [228, 36] on icon at bounding box center [230, 39] width 5 height 8
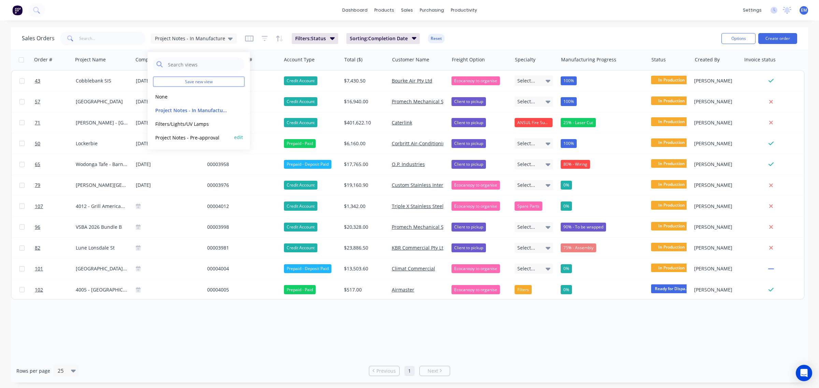
click at [205, 136] on button "Project Notes - Pre-approval" at bounding box center [192, 137] width 78 height 8
